Goal: Task Accomplishment & Management: Manage account settings

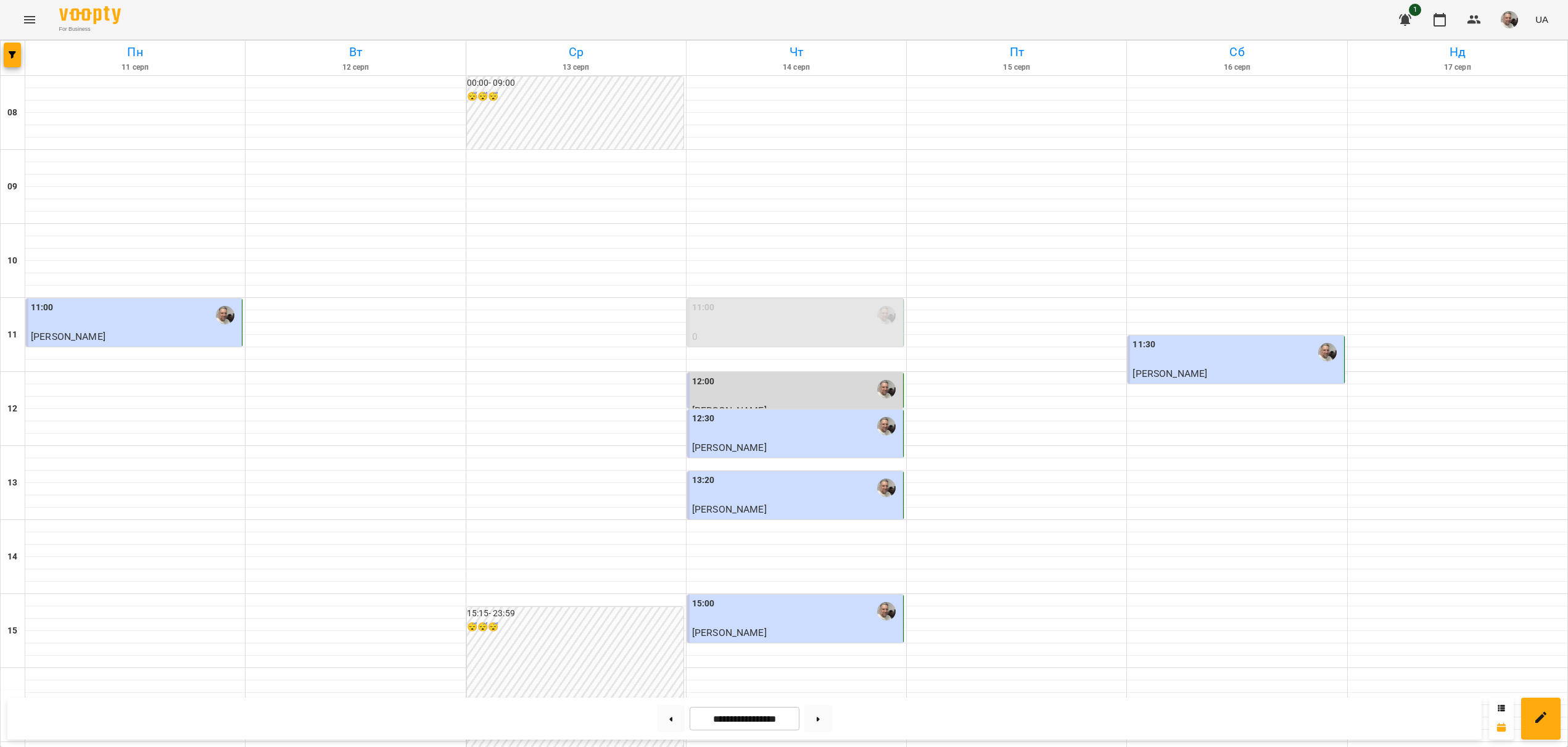
click at [109, 319] on div "11:00" at bounding box center [135, 315] width 209 height 28
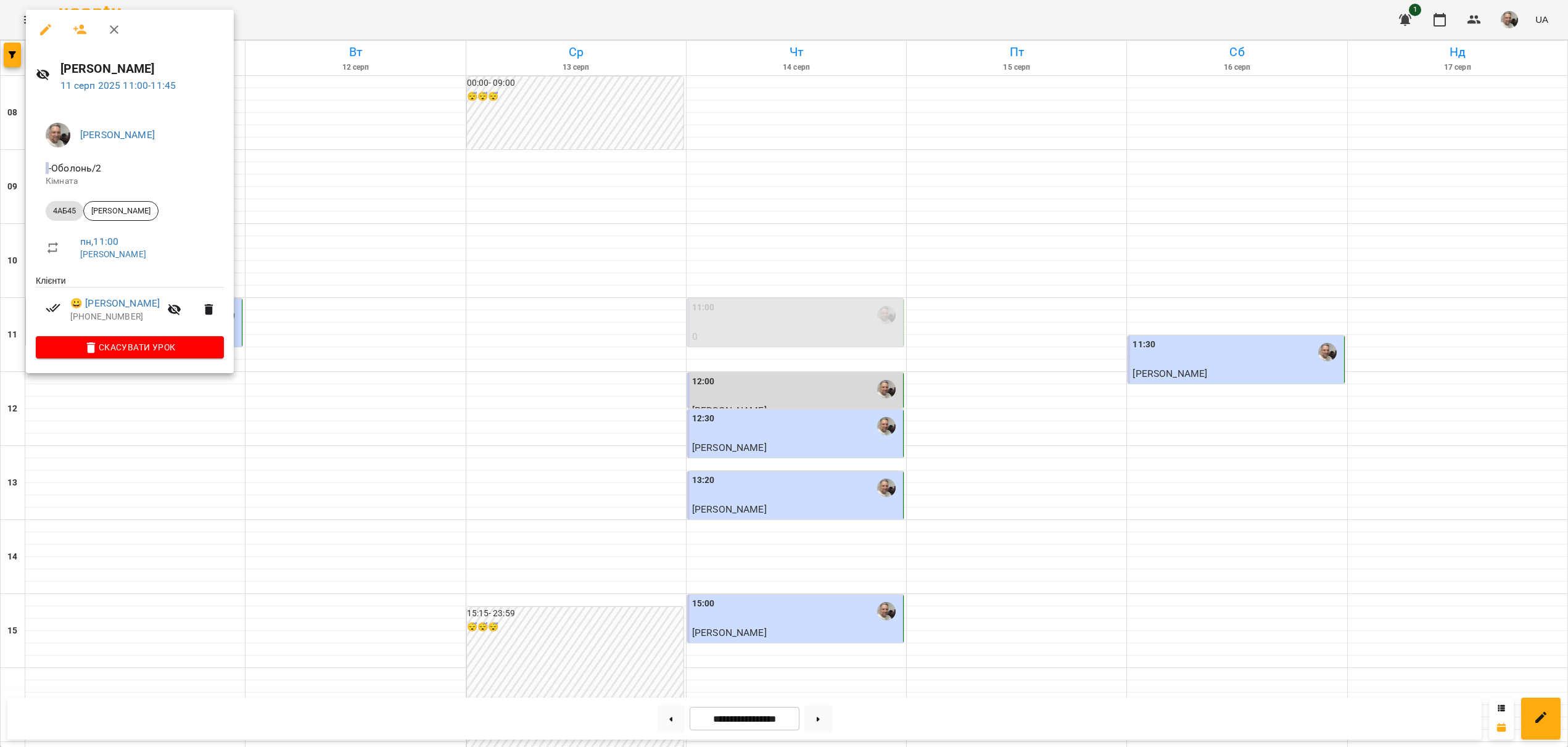
click at [109, 319] on div "😀 [PERSON_NAME] [PHONE_NUMBER]" at bounding box center [115, 310] width 89 height 26
click at [106, 306] on link "😀 [PERSON_NAME]" at bounding box center [115, 303] width 89 height 15
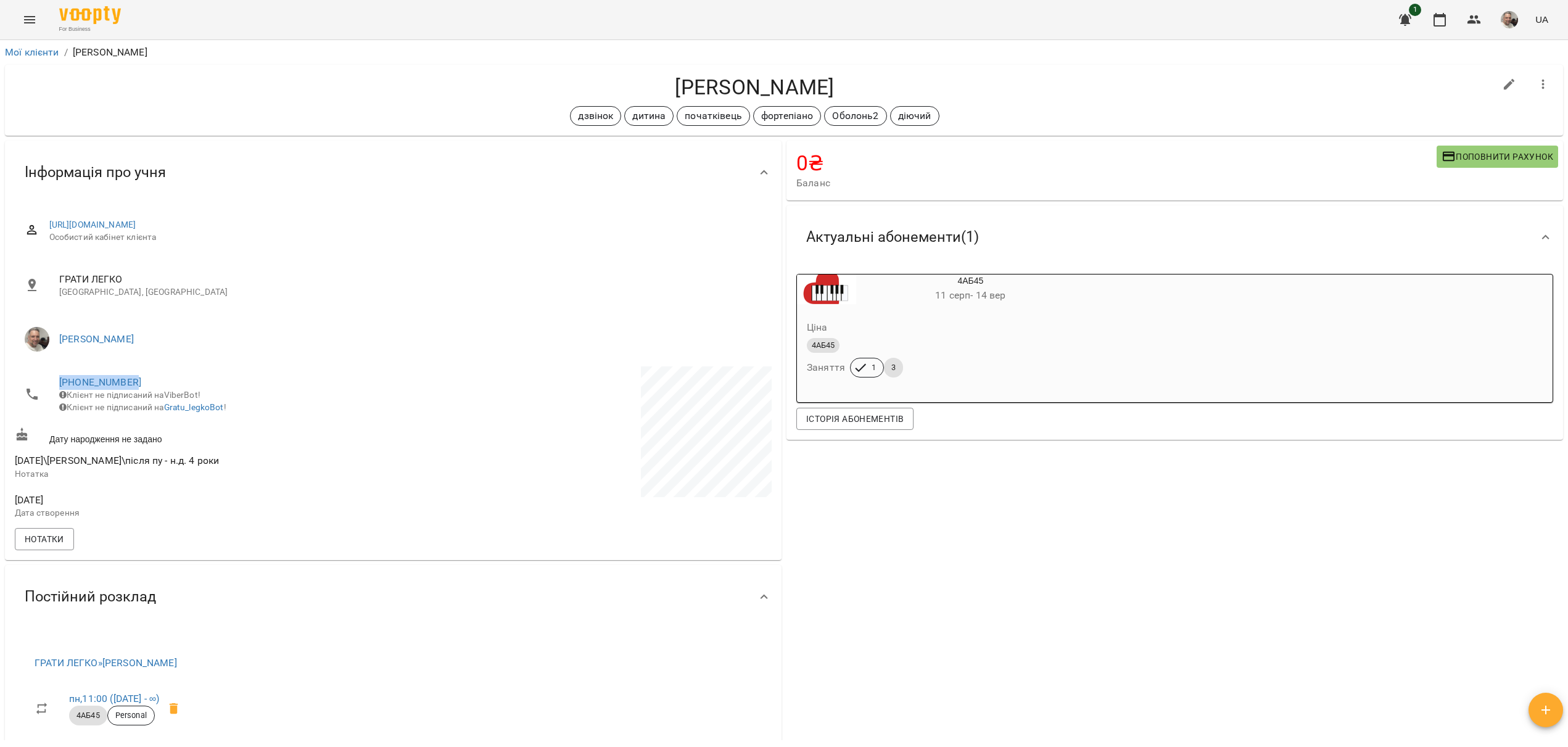
drag, startPoint x: 58, startPoint y: 381, endPoint x: 153, endPoint y: 393, distance: 95.8
click at [148, 386] on li "[PHONE_NUMBER] Клієнт не підписаний на ViberBot! Клієнт не підписаний на Gratu_…" at bounding box center [202, 394] width 377 height 56
copy li "[PHONE_NUMBER]"
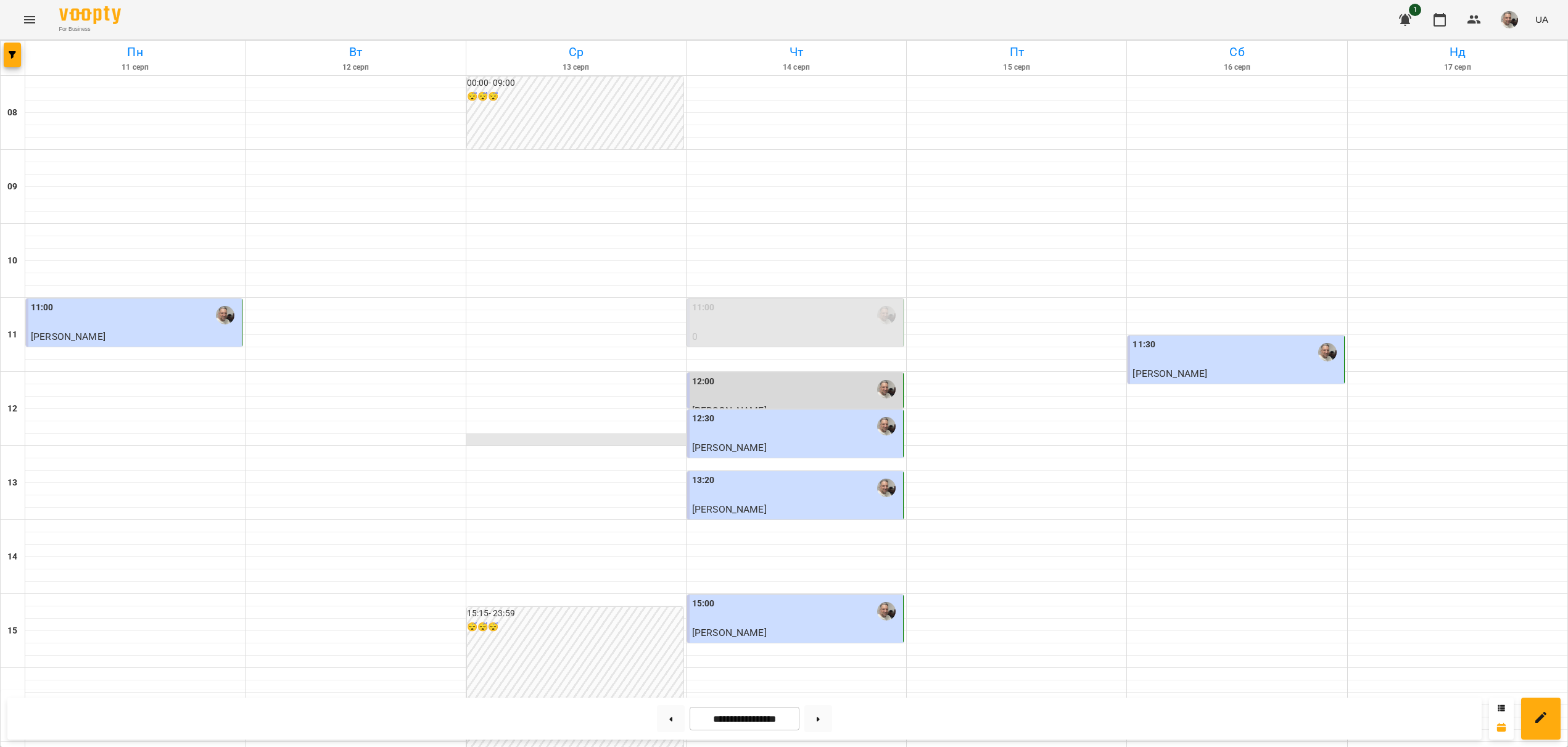
scroll to position [65, 0]
click at [771, 375] on div "12:00" at bounding box center [797, 389] width 209 height 28
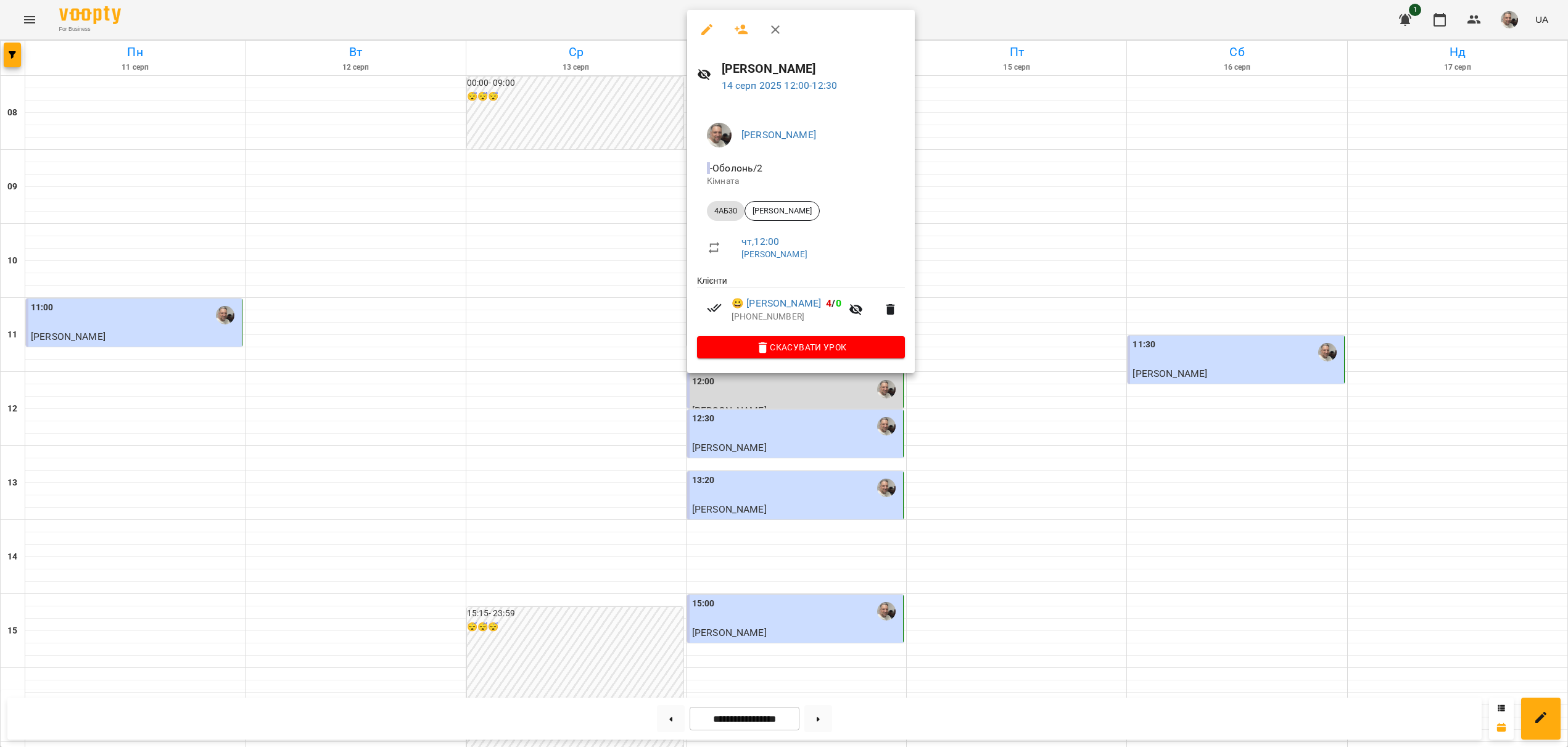
click at [552, 271] on div at bounding box center [784, 373] width 1568 height 747
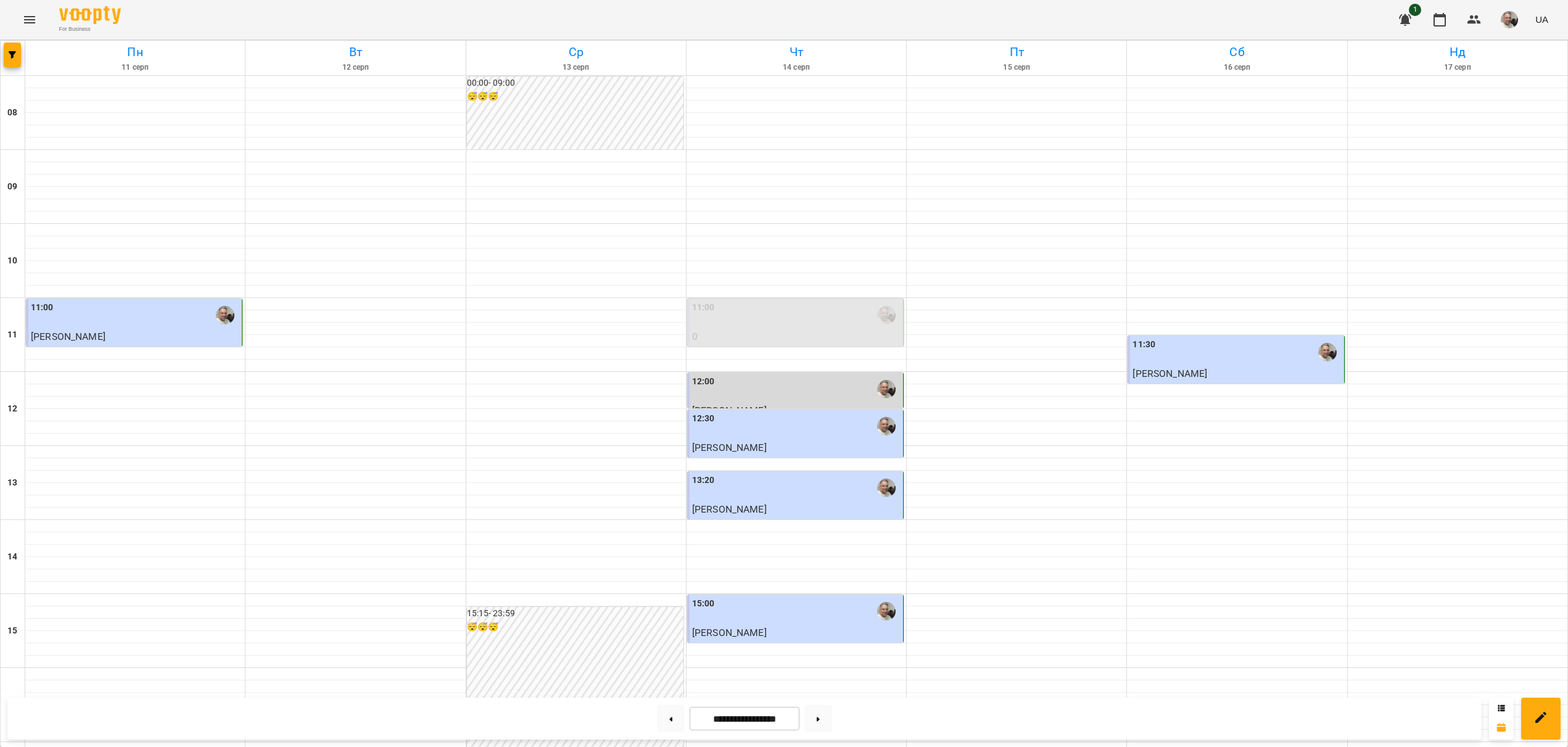
click at [755, 502] on p "[PERSON_NAME]" at bounding box center [797, 509] width 209 height 15
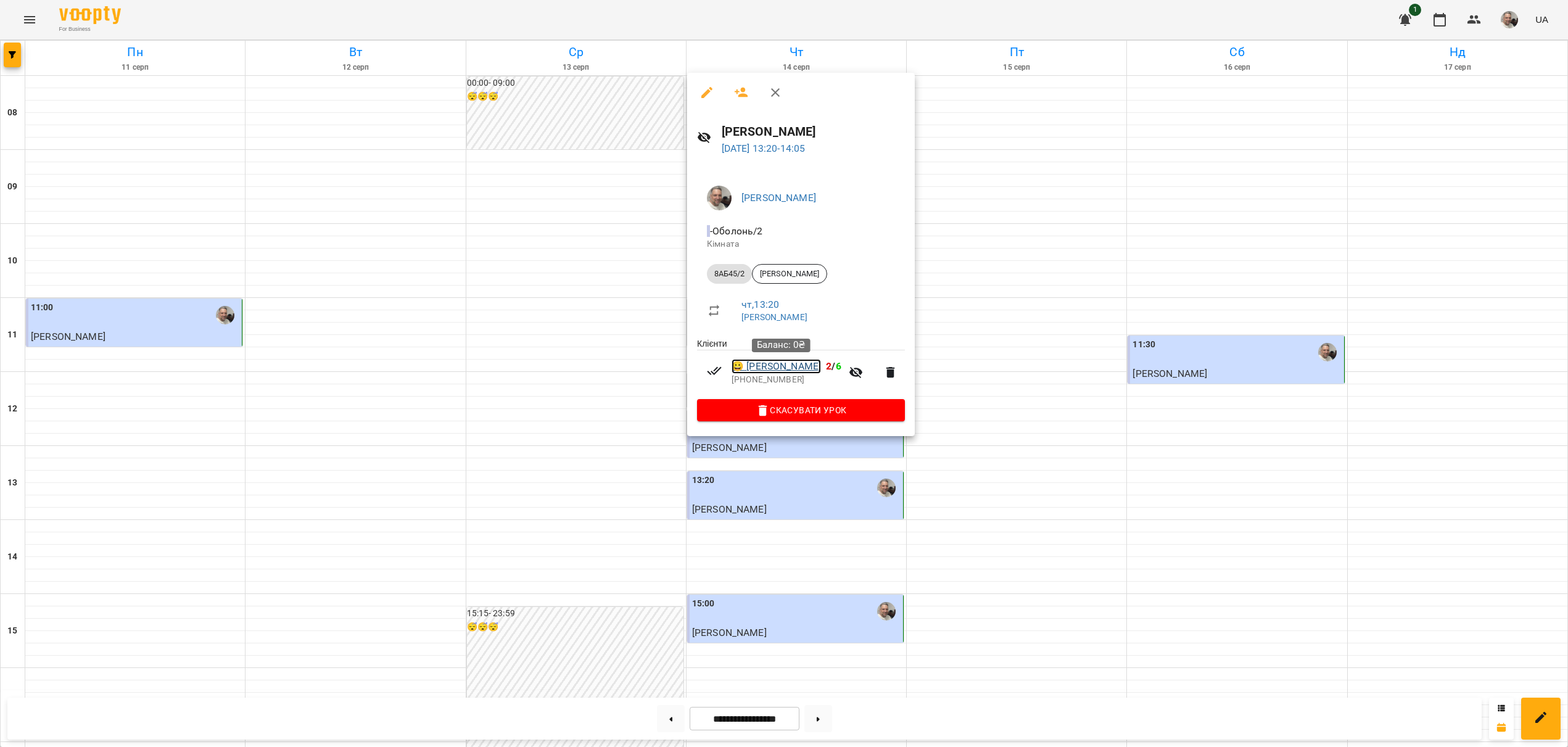
click at [774, 370] on link "😀 [PERSON_NAME]" at bounding box center [776, 366] width 89 height 15
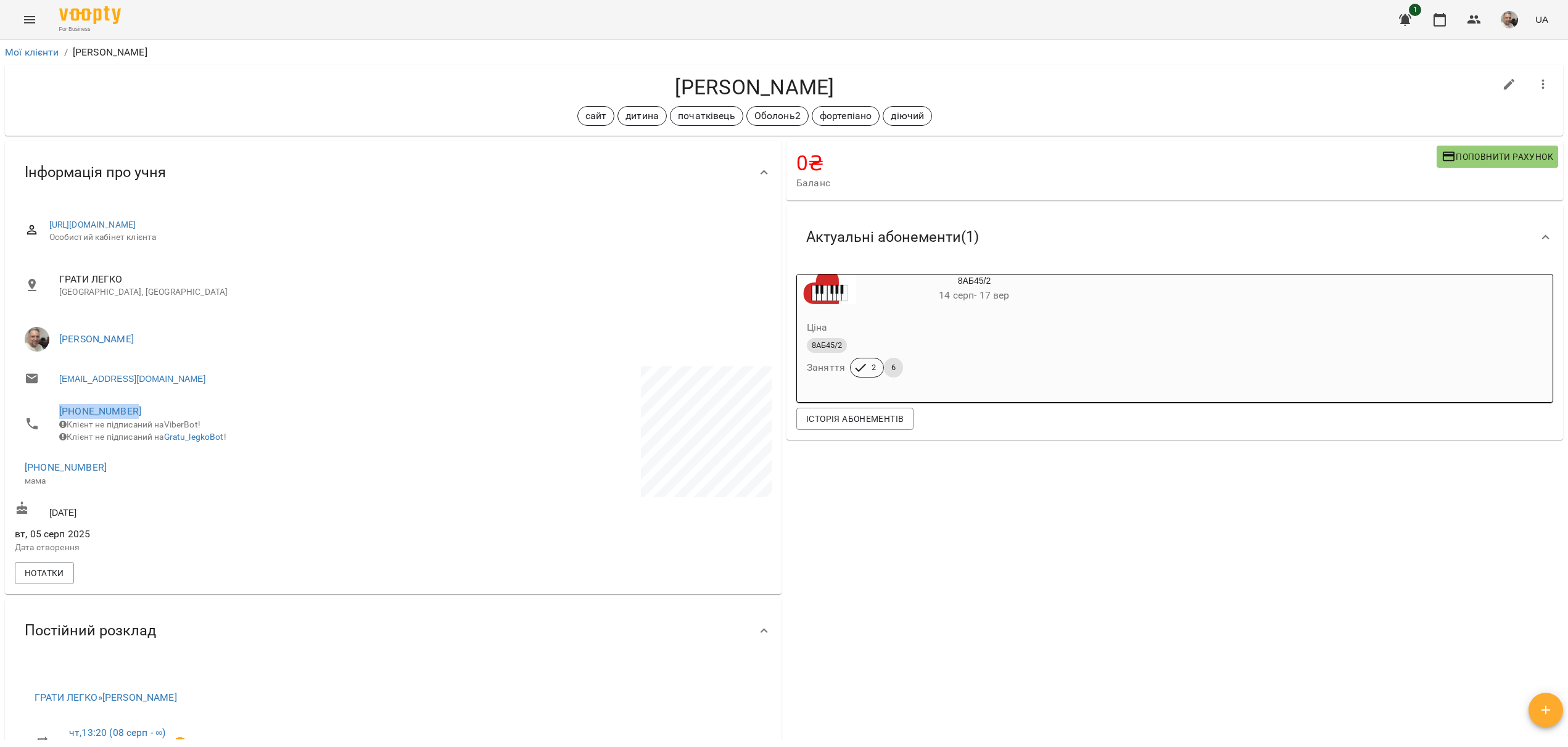
drag, startPoint x: 75, startPoint y: 410, endPoint x: 214, endPoint y: 494, distance: 162.4
click at [162, 421] on li "[PHONE_NUMBER] Клієнт не підписаний на ViberBot! Клієнт не підписаний на Gratu_…" at bounding box center [202, 423] width 377 height 56
copy li "[PHONE_NUMBER] Клієнт не підписаний н"
